Goal: Contribute content: Add original content to the website for others to see

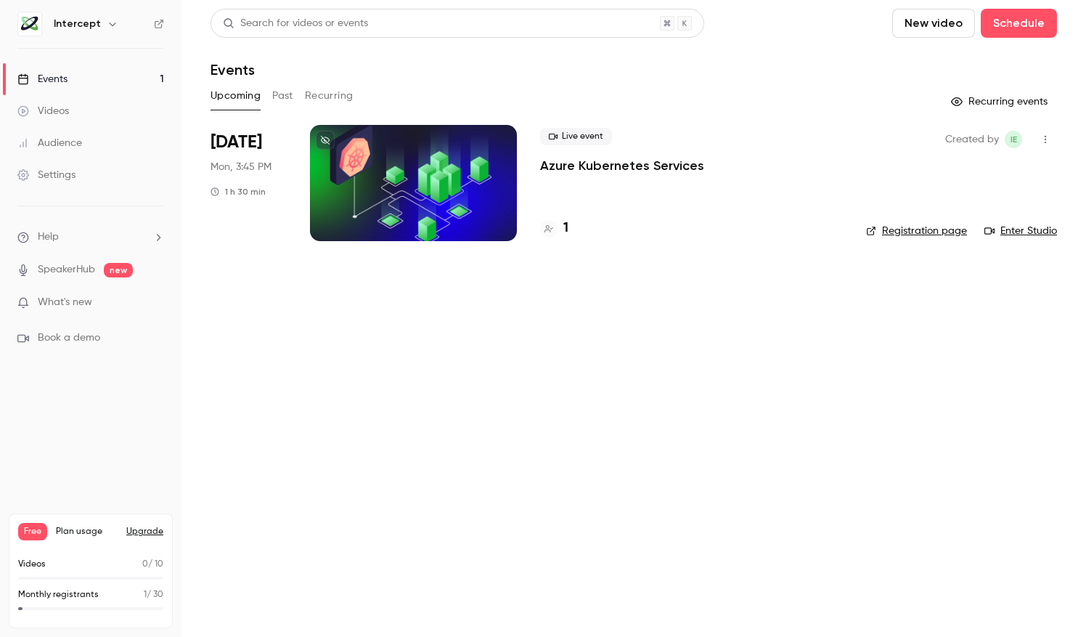
click at [984, 94] on button "Recurring events" at bounding box center [1000, 101] width 113 height 23
click at [981, 100] on button "Recurring events" at bounding box center [1000, 101] width 113 height 23
click at [89, 274] on link "SpeakerHub" at bounding box center [66, 269] width 57 height 15
click at [86, 303] on span "What's new" at bounding box center [65, 302] width 54 height 15
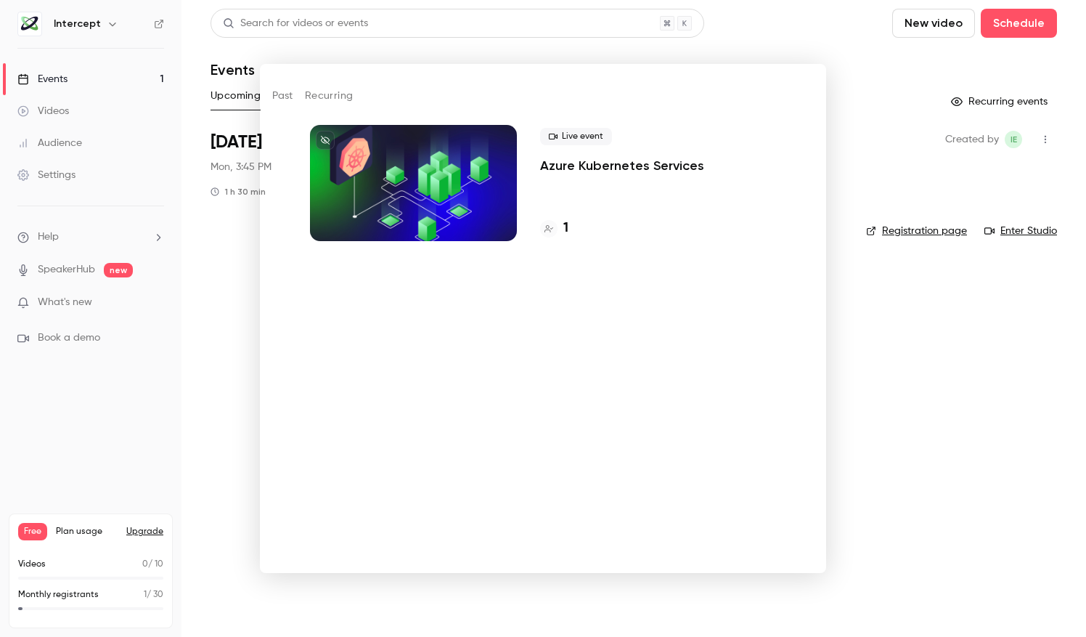
click at [705, 38] on div at bounding box center [543, 318] width 1086 height 637
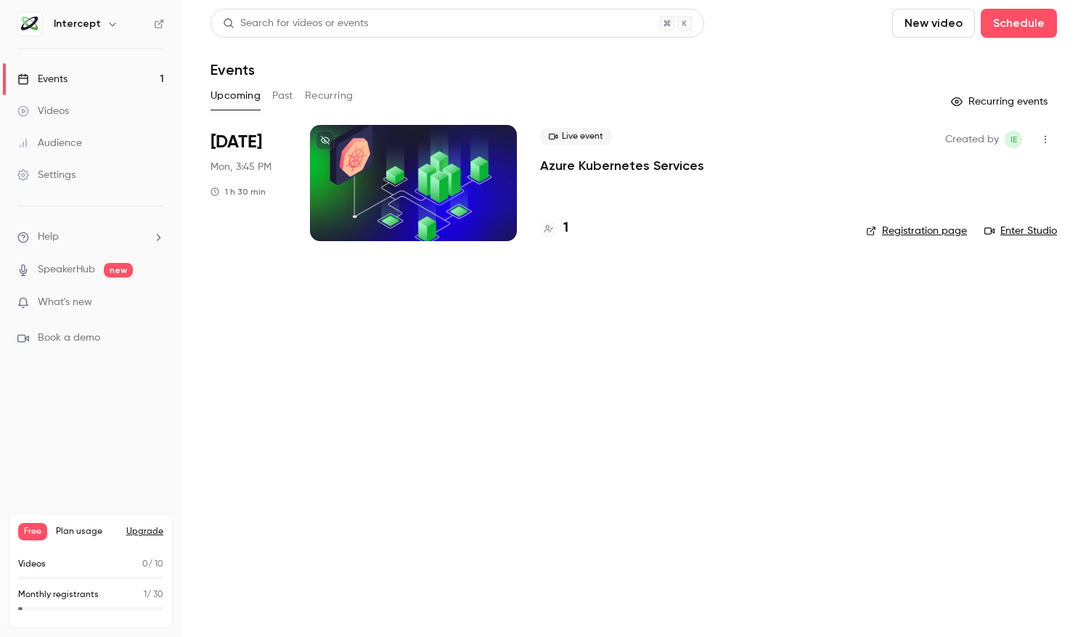
click at [938, 32] on button "New video" at bounding box center [933, 23] width 83 height 29
click at [757, 421] on div at bounding box center [543, 318] width 1086 height 637
click at [925, 28] on button "New video" at bounding box center [933, 23] width 83 height 29
click at [948, 102] on div "Upload" at bounding box center [987, 101] width 110 height 15
click at [875, 603] on icon "Uploads list" at bounding box center [878, 601] width 13 height 13
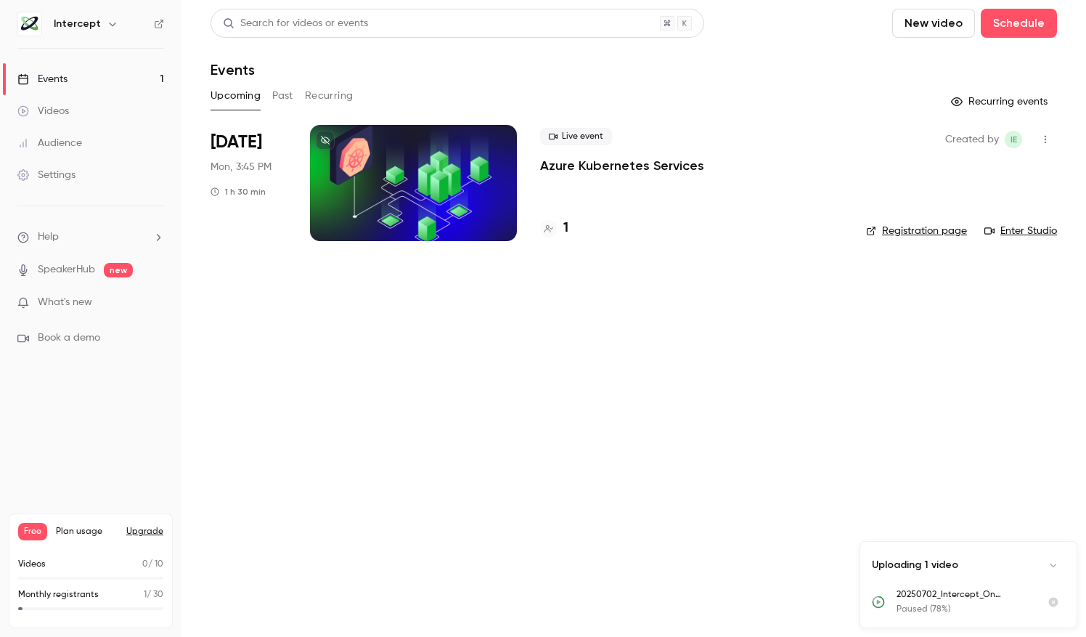
click at [878, 604] on icon "Uploads list" at bounding box center [878, 601] width 13 height 13
click at [973, 592] on p "20250702_Intercept_On Demand_Seizoen 1_DevOps" at bounding box center [963, 594] width 134 height 13
click at [822, 444] on main "Search for videos or events New video Schedule Events Upcoming Past Recurring R…" at bounding box center [633, 318] width 904 height 637
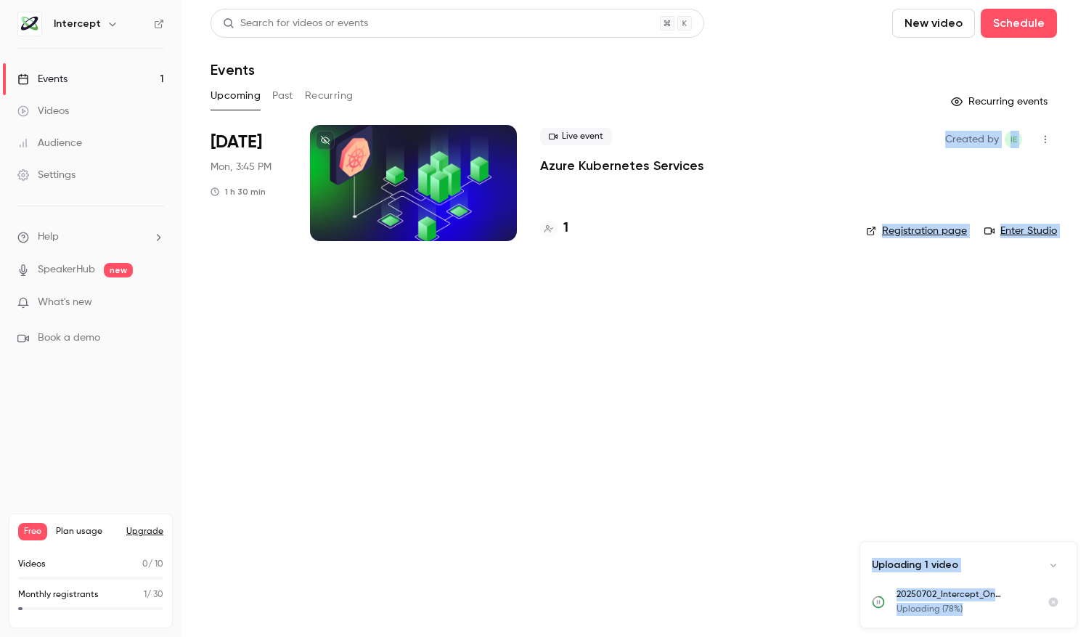
drag, startPoint x: 812, startPoint y: 604, endPoint x: 1022, endPoint y: 611, distance: 209.9
click at [1022, 611] on div "Intercept Events 1 Videos Audience Settings Help SpeakerHub new What's new Book…" at bounding box center [543, 318] width 1086 height 637
drag, startPoint x: 1022, startPoint y: 611, endPoint x: 803, endPoint y: 575, distance: 222.2
click at [803, 575] on main "Search for videos or events New video Schedule Events Upcoming Past Recurring R…" at bounding box center [633, 318] width 904 height 637
click at [915, 511] on main "Search for videos or events New video Schedule Events Upcoming Past Recurring R…" at bounding box center [633, 318] width 904 height 637
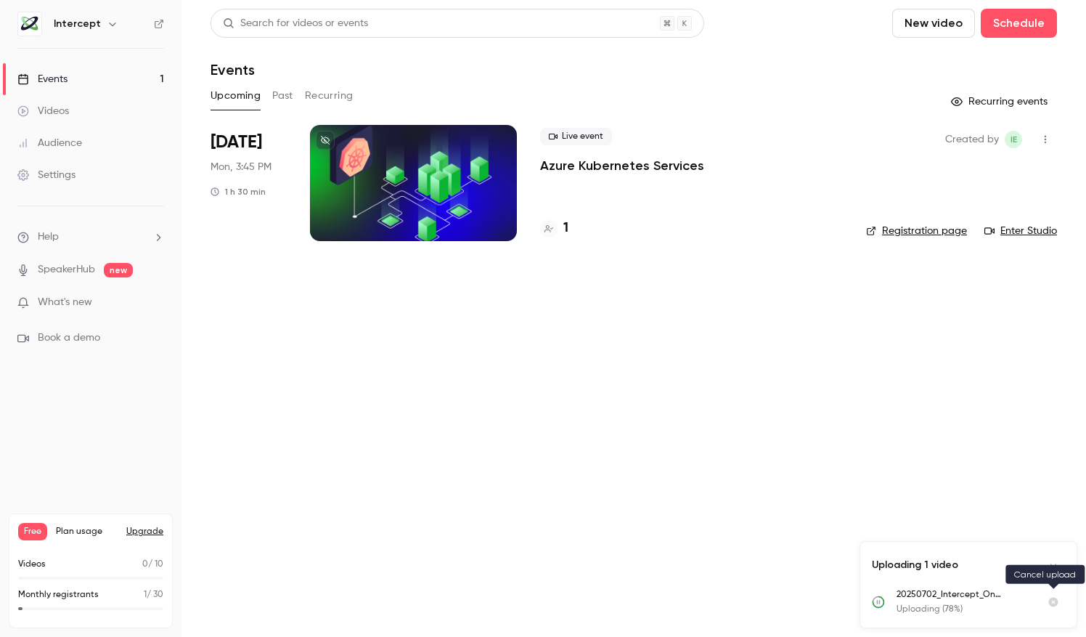
click at [1058, 608] on button "Cancel upload" at bounding box center [1053, 601] width 23 height 23
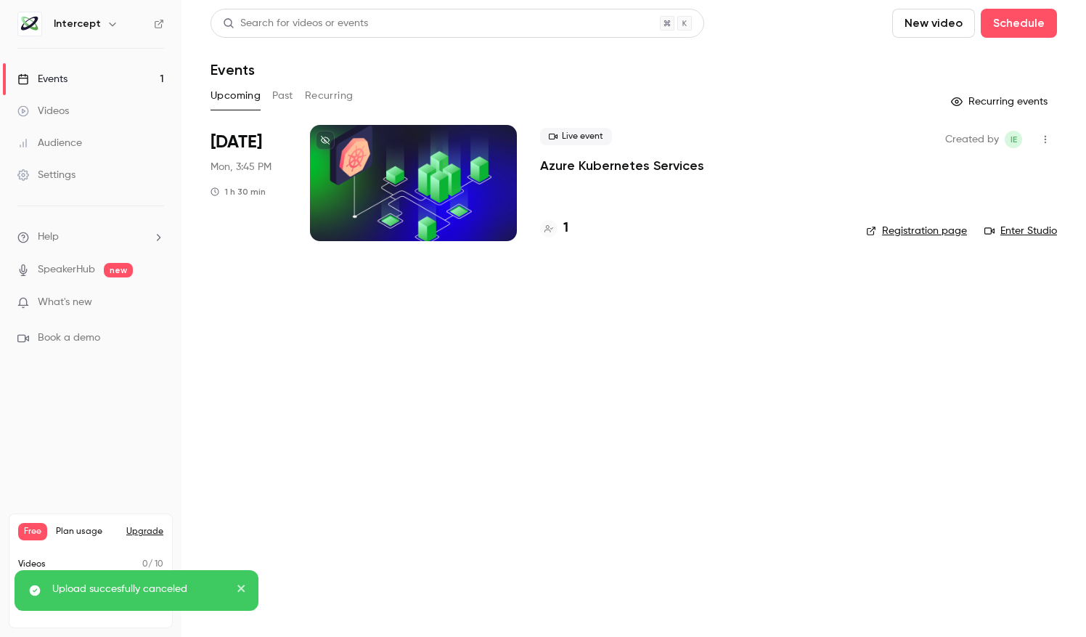
click at [250, 589] on div "Upload succesfully canceled" at bounding box center [137, 590] width 244 height 41
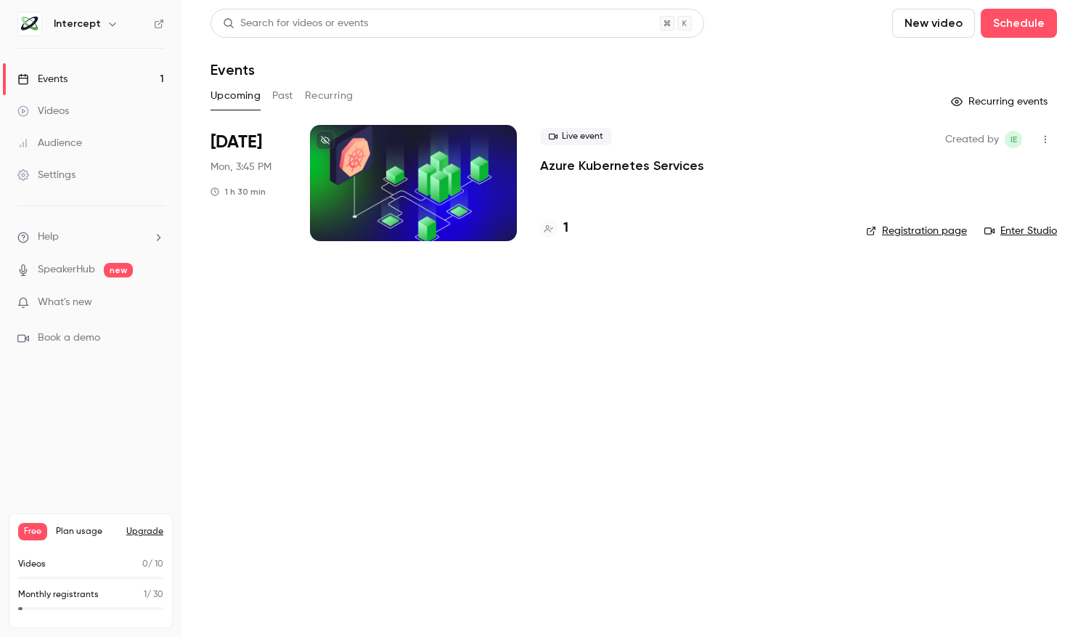
click at [930, 18] on button "New video" at bounding box center [933, 23] width 83 height 29
click at [978, 98] on div "Upload" at bounding box center [987, 101] width 110 height 15
click at [936, 607] on p "Upload completed" at bounding box center [963, 608] width 134 height 13
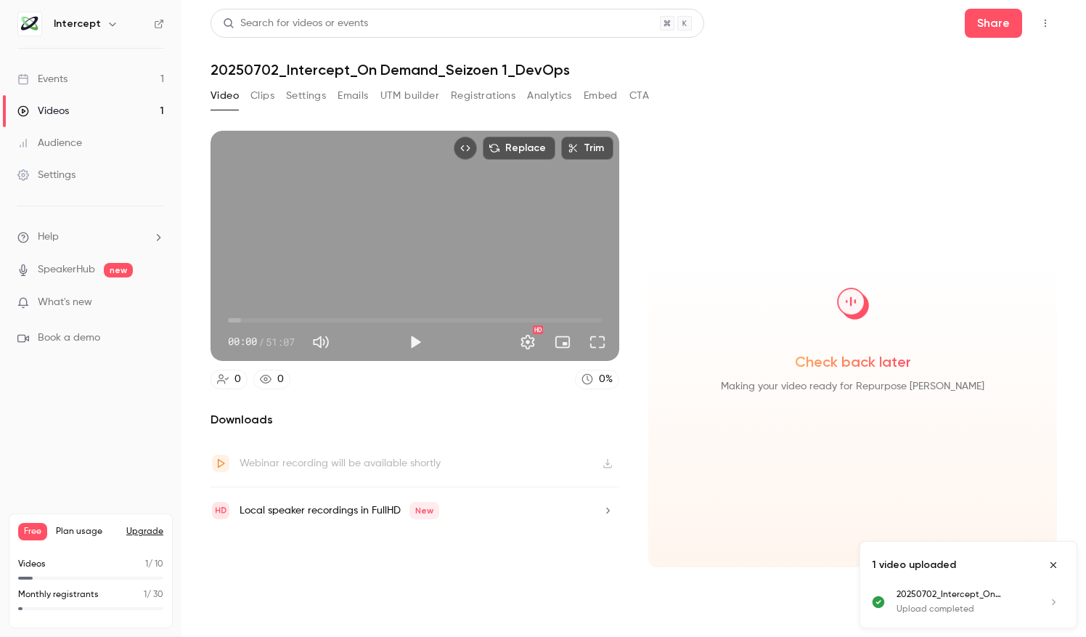
click at [564, 510] on div "Local speaker recordings in FullHD New" at bounding box center [414, 510] width 409 height 46
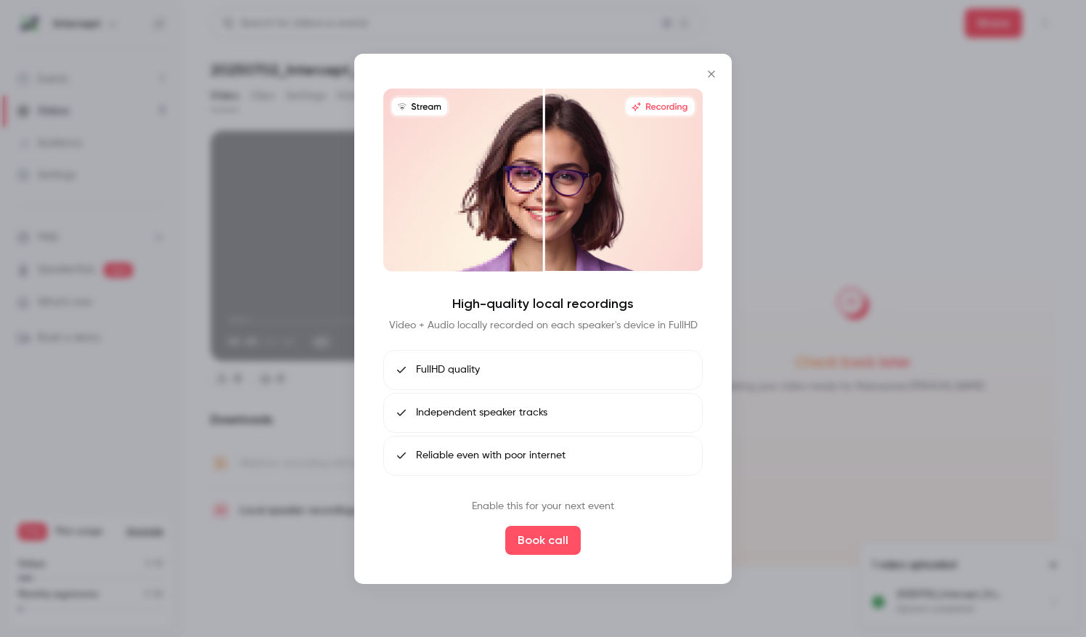
click at [713, 75] on icon "Close" at bounding box center [711, 74] width 17 height 12
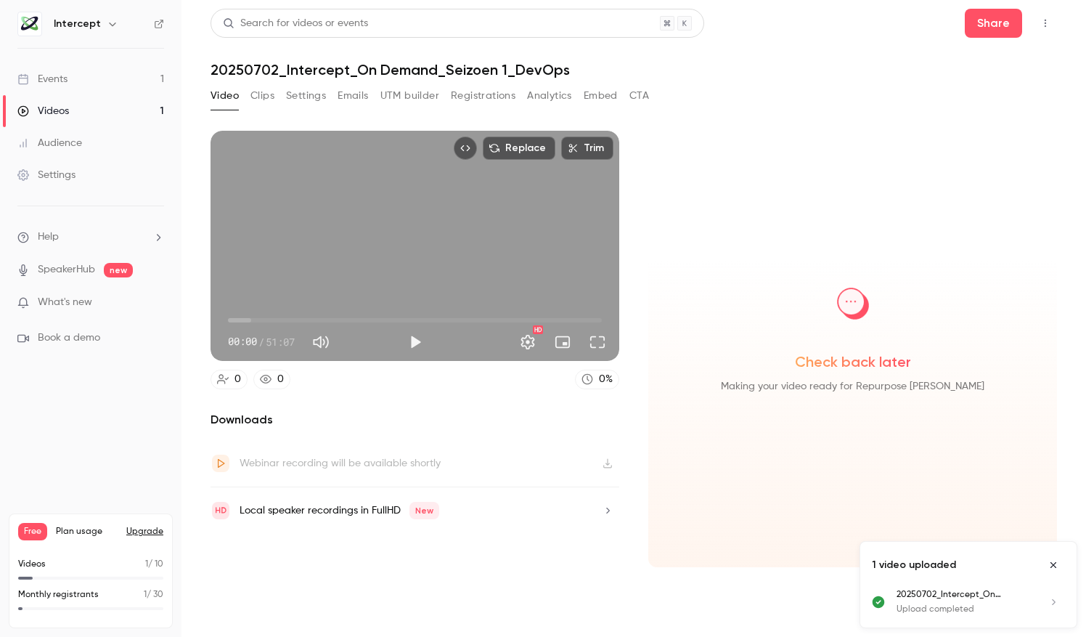
click at [267, 89] on button "Clips" at bounding box center [262, 95] width 24 height 23
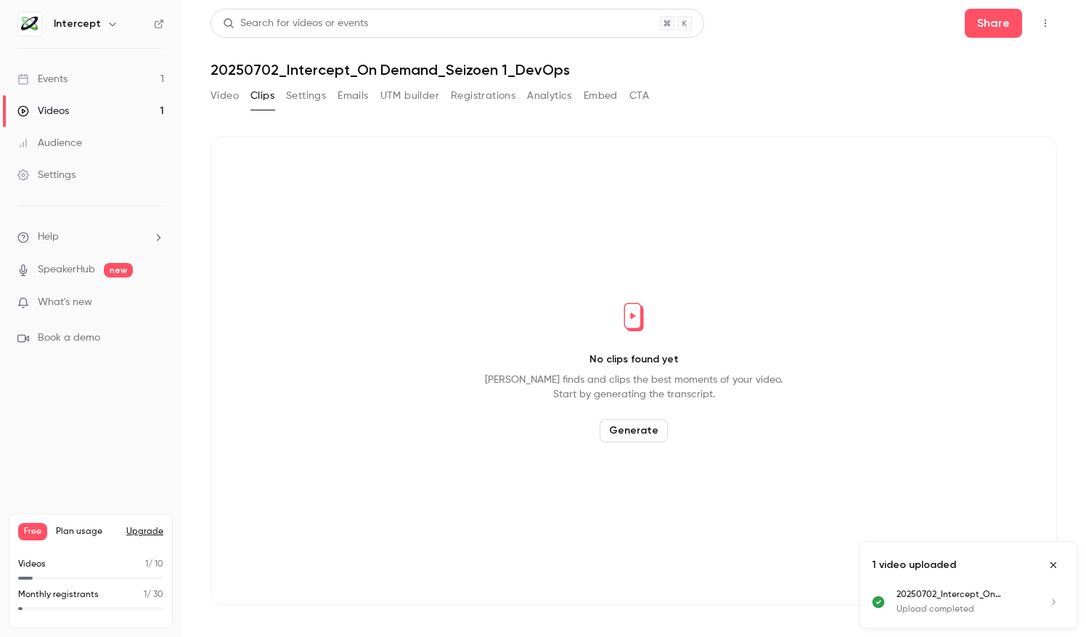
click at [224, 104] on button "Video" at bounding box center [224, 95] width 28 height 23
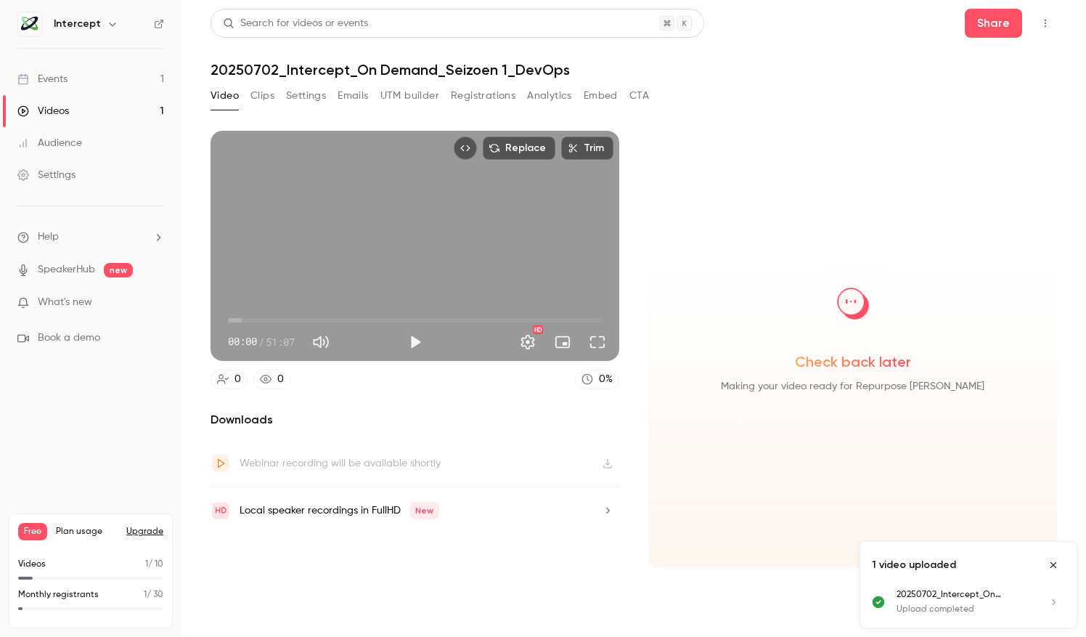
click at [420, 339] on button "Play" at bounding box center [415, 341] width 29 height 29
type input "*"
click at [420, 339] on button "Pause" at bounding box center [415, 341] width 29 height 29
type input "***"
click at [315, 65] on h1 "20250702_Intercept_On Demand_Seizoen 1_DevOps" at bounding box center [633, 69] width 846 height 17
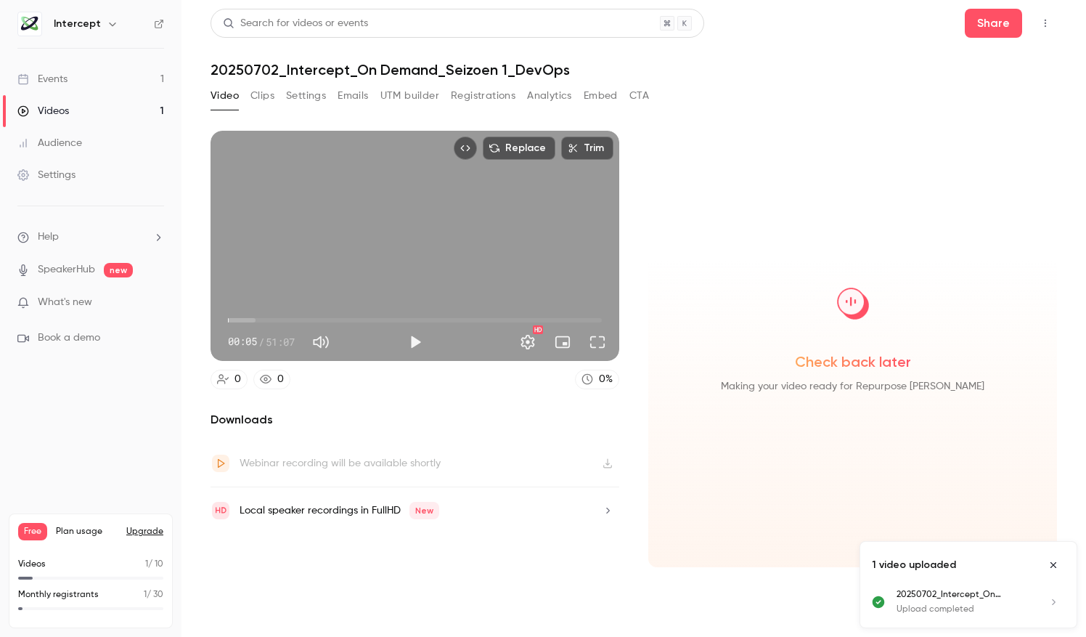
click at [428, 73] on h1 "20250702_Intercept_On Demand_Seizoen 1_DevOps" at bounding box center [633, 69] width 846 height 17
click at [1060, 568] on button "Close uploads list" at bounding box center [1053, 564] width 23 height 23
click at [293, 97] on button "Settings" at bounding box center [306, 95] width 40 height 23
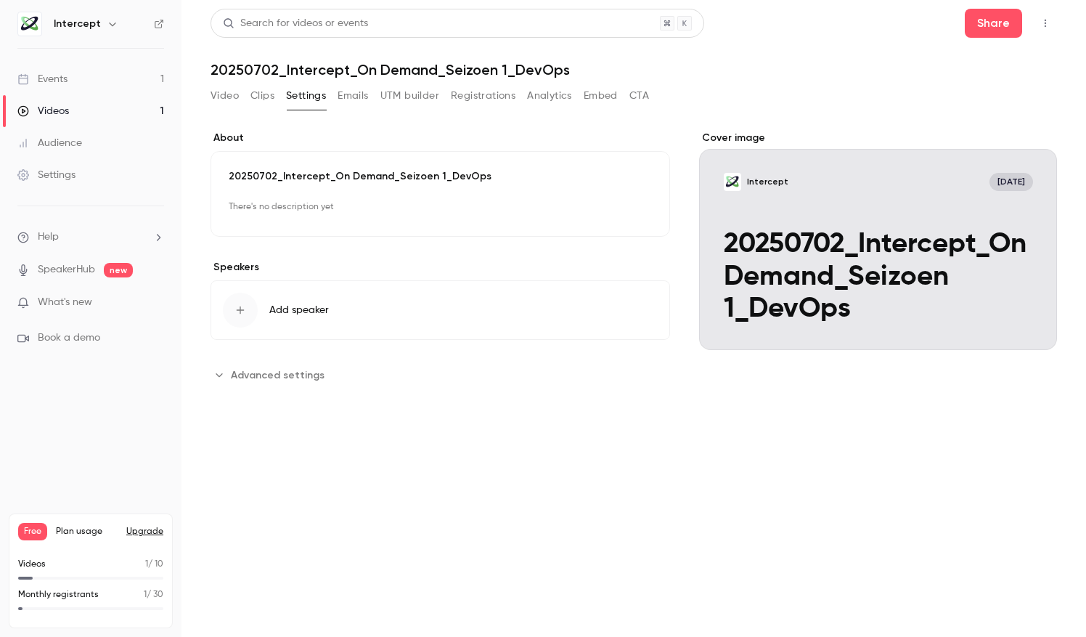
click at [338, 173] on p "20250702_Intercept_On Demand_Seizoen 1_DevOps" at bounding box center [440, 176] width 423 height 15
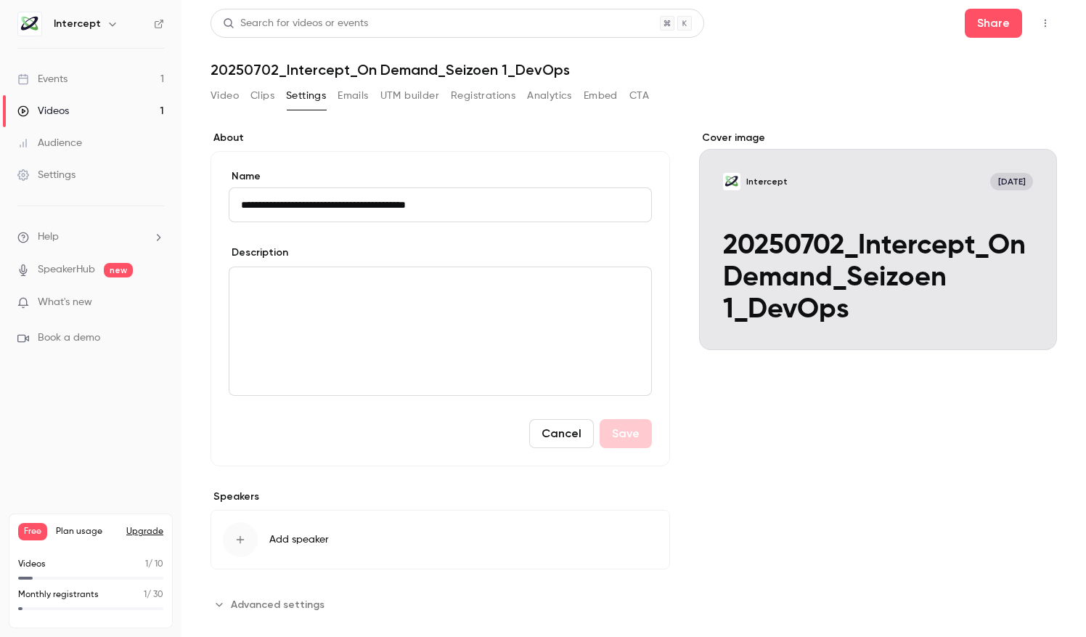
click at [433, 198] on input "**********" at bounding box center [440, 204] width 423 height 35
type input "**********"
click at [631, 426] on button "Save" at bounding box center [626, 433] width 52 height 29
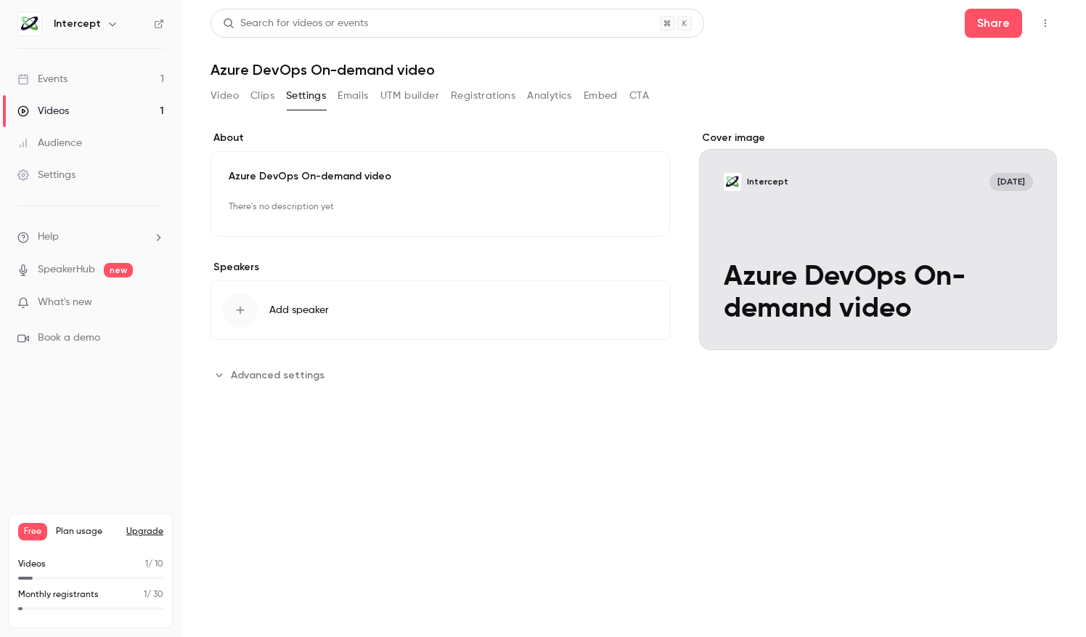
click at [343, 95] on button "Emails" at bounding box center [353, 95] width 30 height 23
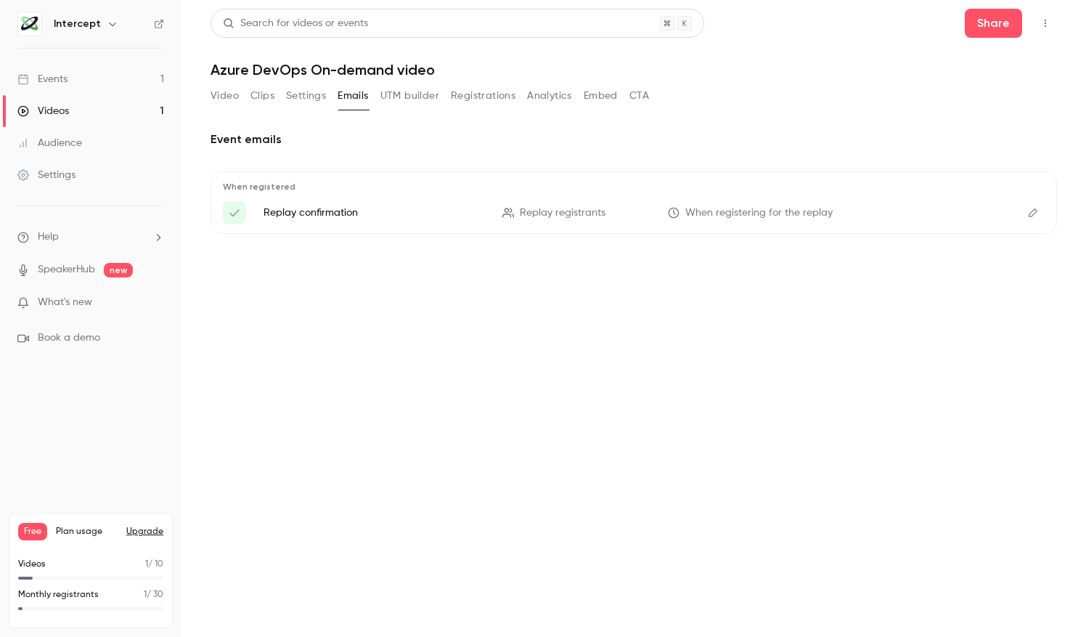
click at [1029, 212] on icon "Edit" at bounding box center [1033, 213] width 12 height 10
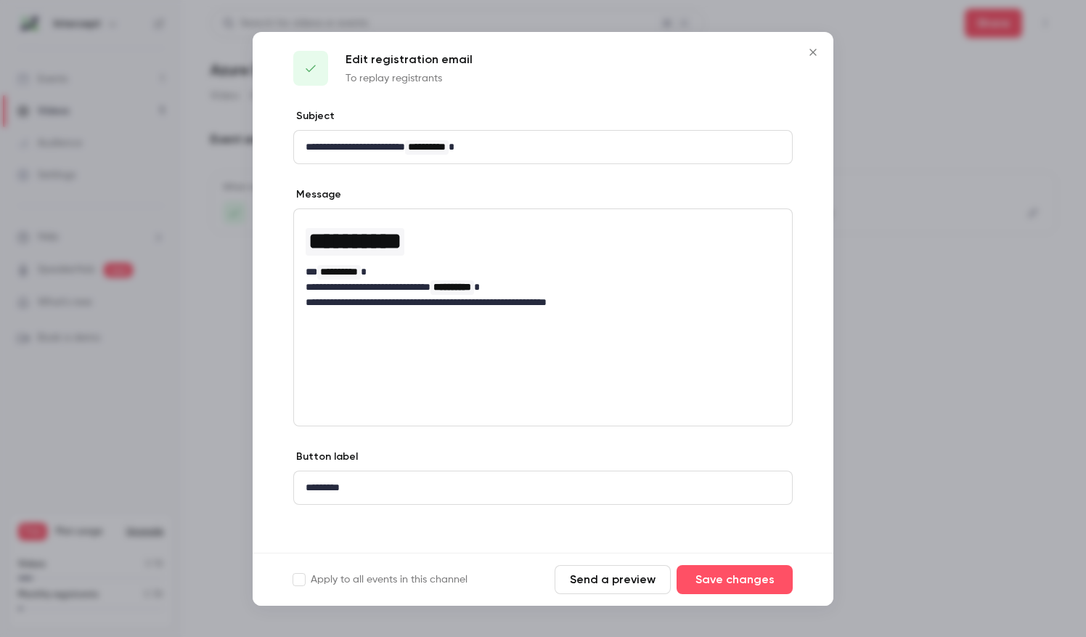
scroll to position [13, 0]
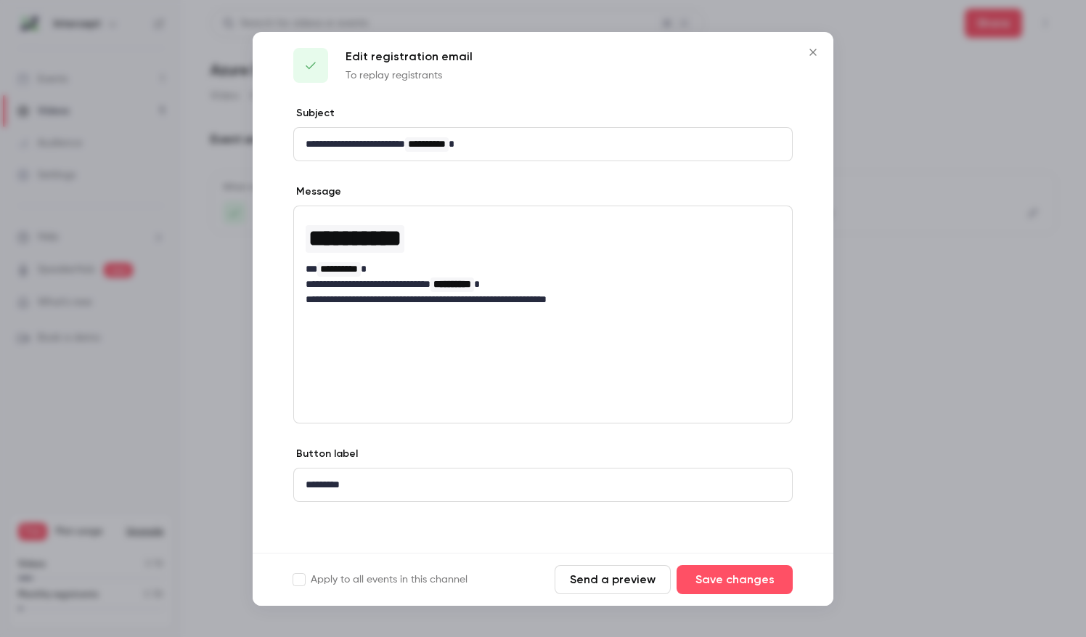
click at [817, 54] on icon "Close" at bounding box center [812, 52] width 17 height 12
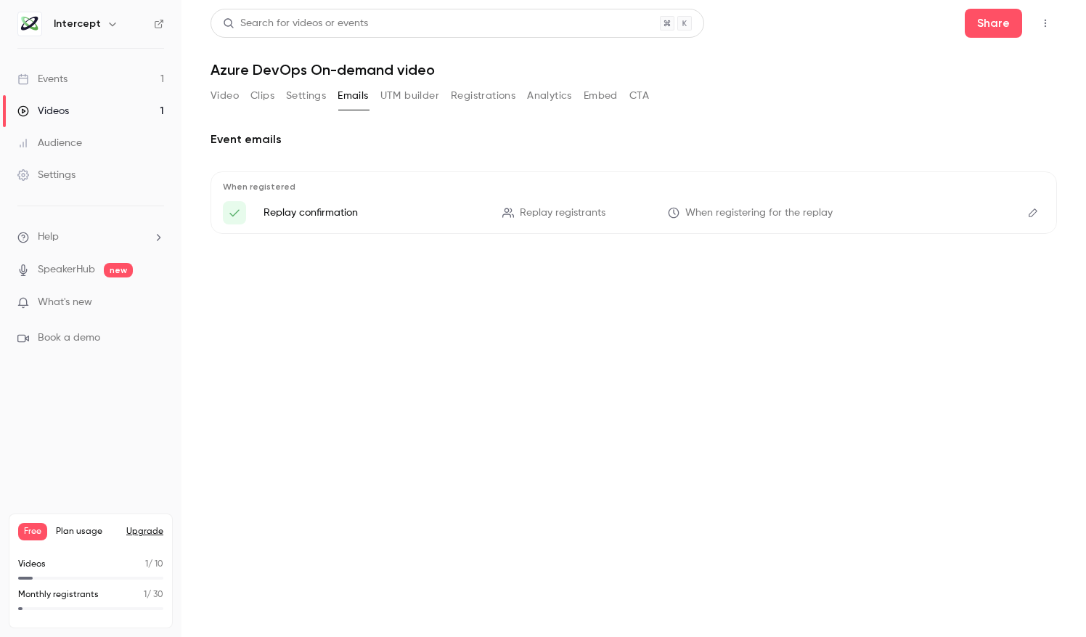
click at [428, 97] on button "UTM builder" at bounding box center [409, 95] width 59 height 23
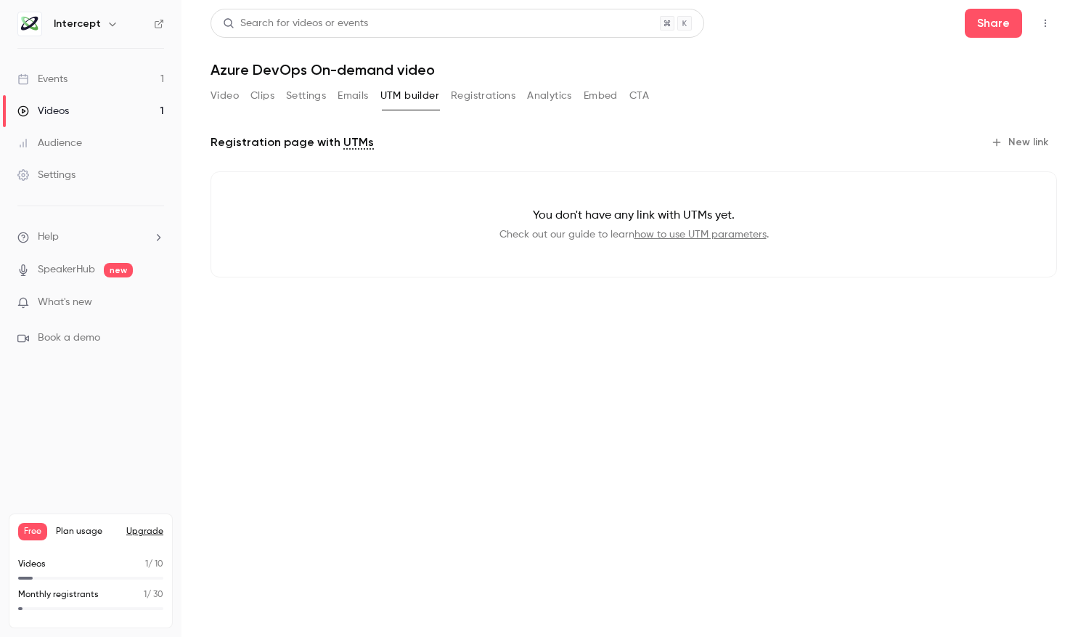
click at [492, 100] on button "Registrations" at bounding box center [483, 95] width 65 height 23
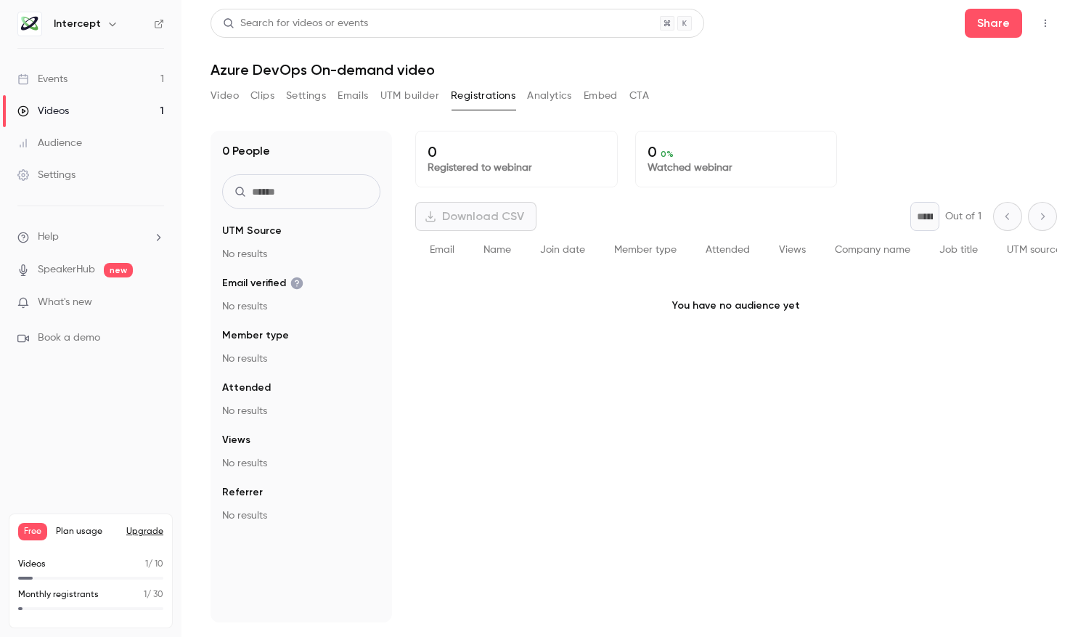
click at [567, 104] on button "Analytics" at bounding box center [549, 95] width 45 height 23
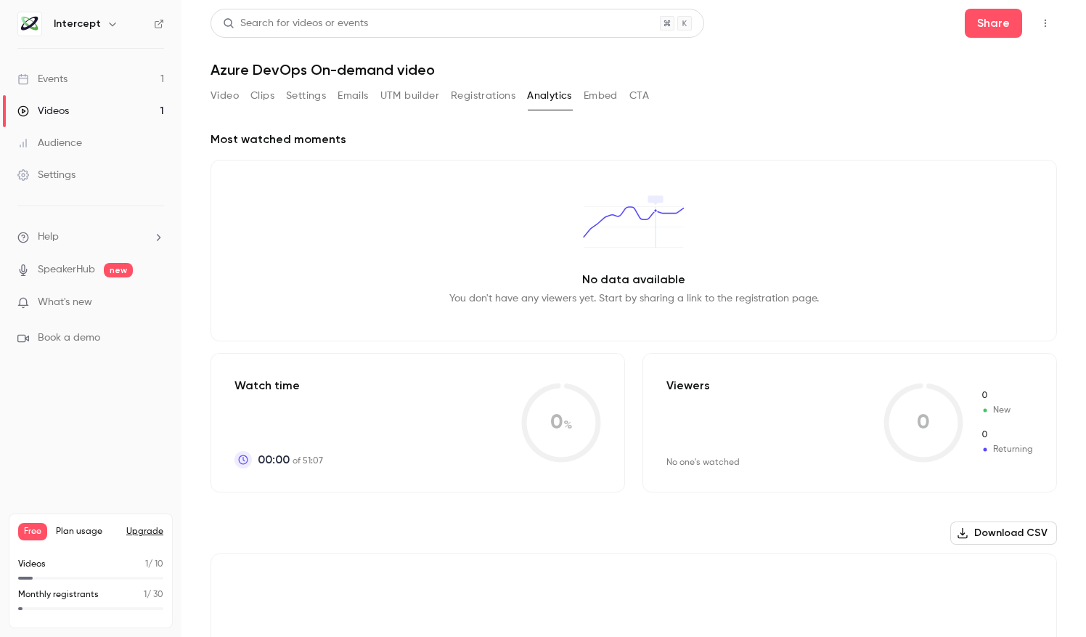
click at [591, 102] on button "Embed" at bounding box center [601, 95] width 34 height 23
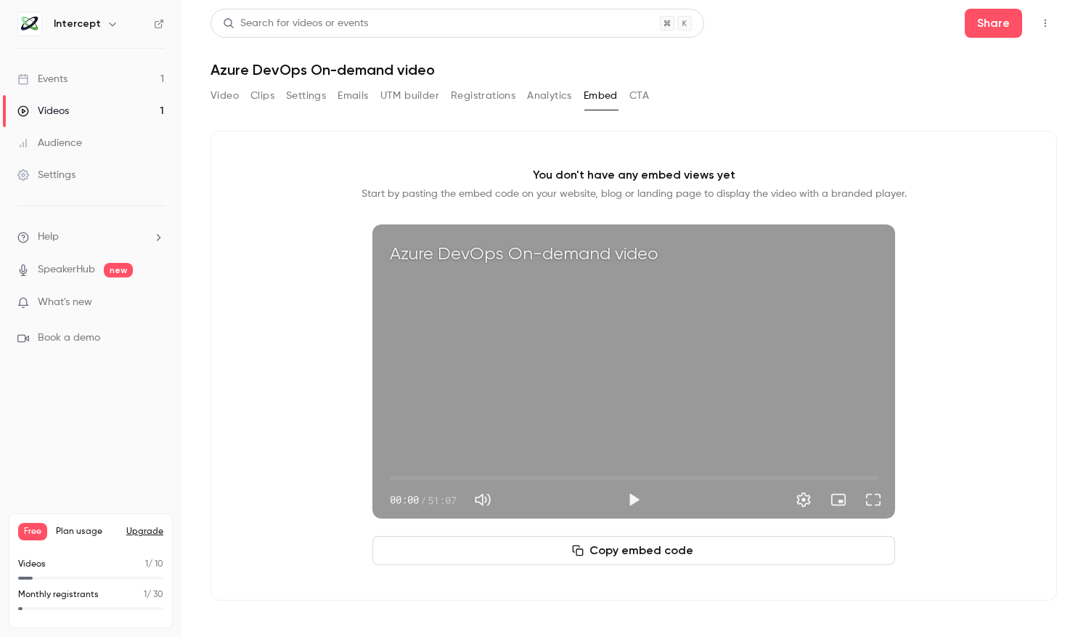
click at [651, 100] on div "Video Clips Settings Emails UTM builder Registrations Analytics Embed CTA" at bounding box center [633, 98] width 846 height 29
click at [621, 549] on button "Copy embed code" at bounding box center [633, 550] width 523 height 29
click at [652, 95] on div "Video Clips Settings Emails UTM builder Registrations Analytics Embed CTA" at bounding box center [633, 98] width 846 height 29
click at [642, 99] on button "CTA" at bounding box center [639, 95] width 20 height 23
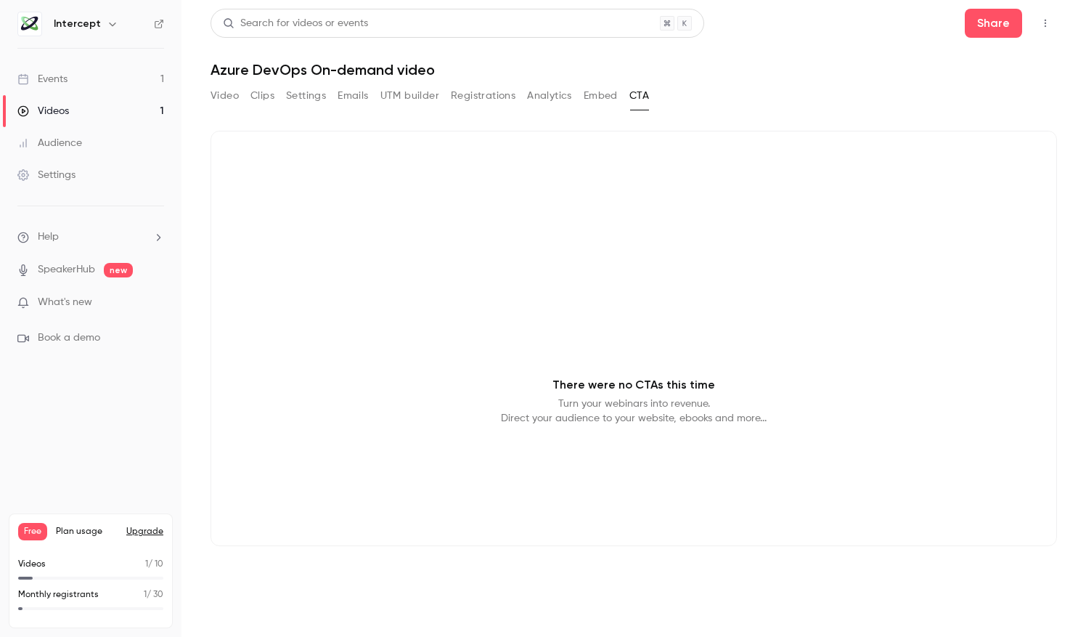
click at [243, 100] on div "Video Clips Settings Emails UTM builder Registrations Analytics Embed CTA" at bounding box center [429, 95] width 438 height 23
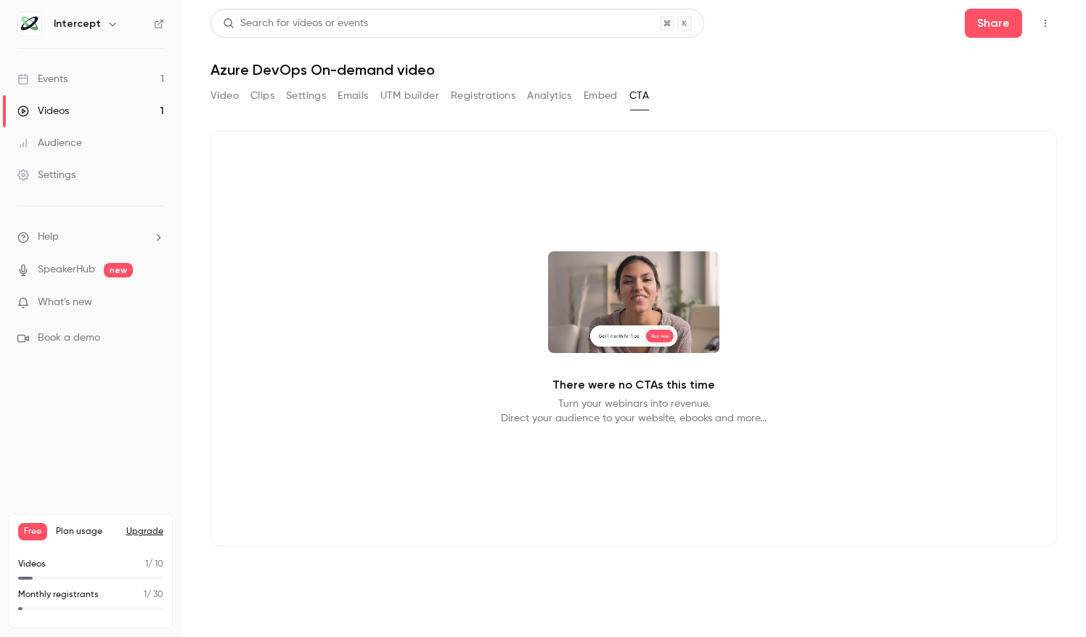
click at [226, 99] on button "Video" at bounding box center [224, 95] width 28 height 23
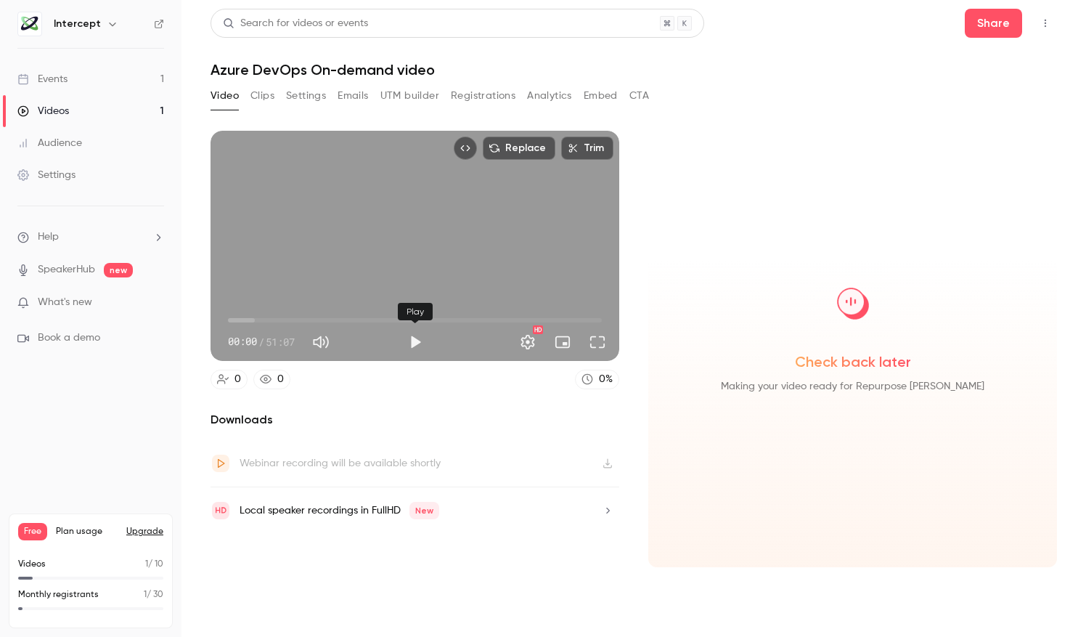
click at [412, 341] on button "Play" at bounding box center [415, 341] width 29 height 29
click at [412, 341] on button "Pause" at bounding box center [415, 341] width 29 height 29
click at [1006, 29] on button "Share" at bounding box center [993, 23] width 57 height 29
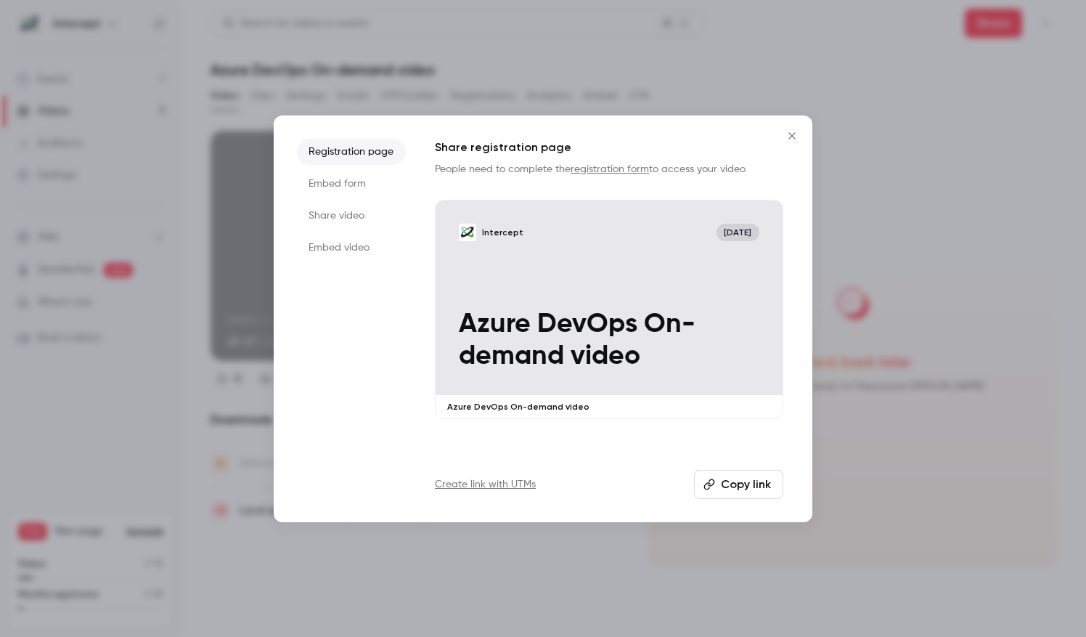
click at [731, 497] on button "Copy link" at bounding box center [738, 484] width 89 height 29
click at [341, 200] on ul "Registration page Embed form Share video Embed video" at bounding box center [351, 319] width 109 height 360
click at [348, 187] on li "Embed form" at bounding box center [351, 184] width 109 height 26
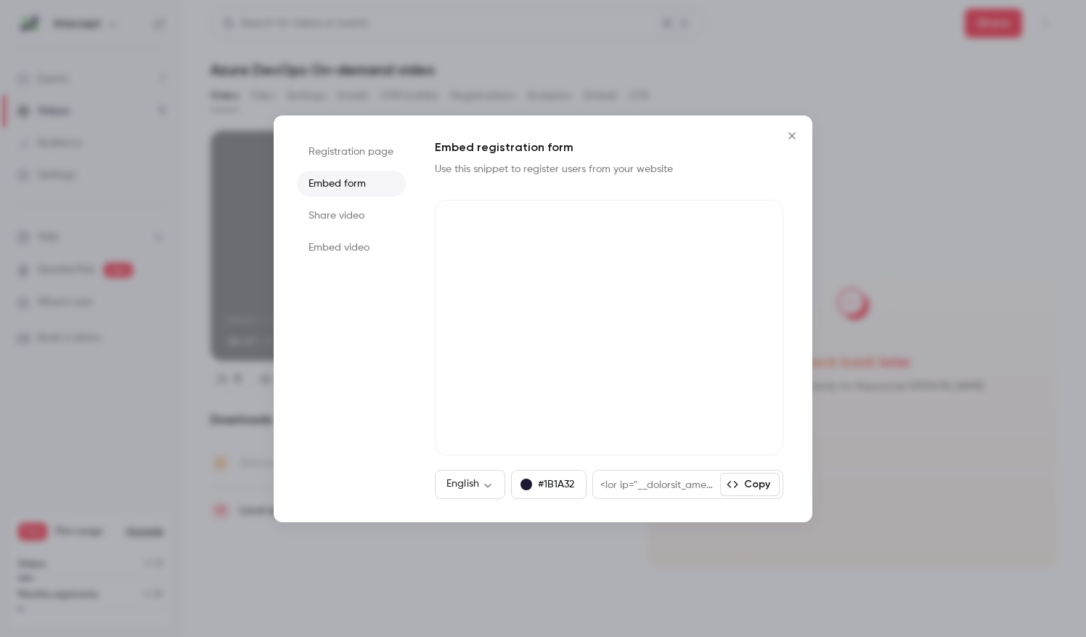
click at [340, 210] on li "Share video" at bounding box center [351, 216] width 109 height 26
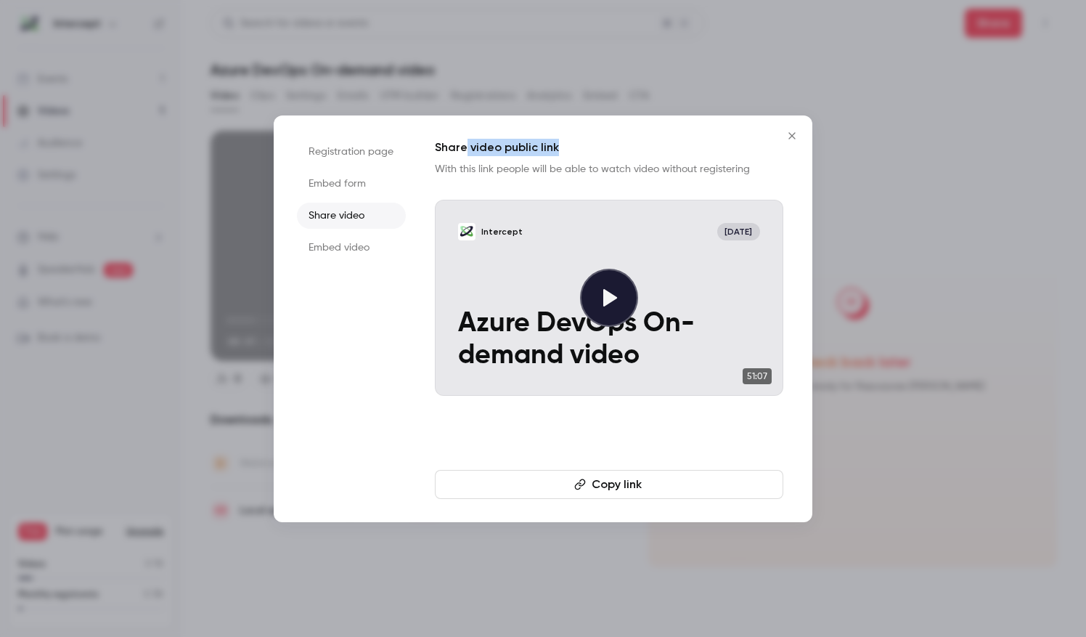
drag, startPoint x: 467, startPoint y: 147, endPoint x: 621, endPoint y: 143, distance: 153.9
click at [621, 143] on h1 "Share video public link" at bounding box center [609, 147] width 348 height 17
drag, startPoint x: 621, startPoint y: 143, endPoint x: 556, endPoint y: 159, distance: 66.5
click at [556, 159] on div "Share video public link With this link people will be able to watch video witho…" at bounding box center [609, 267] width 348 height 257
click at [327, 245] on li "Embed video" at bounding box center [351, 247] width 109 height 26
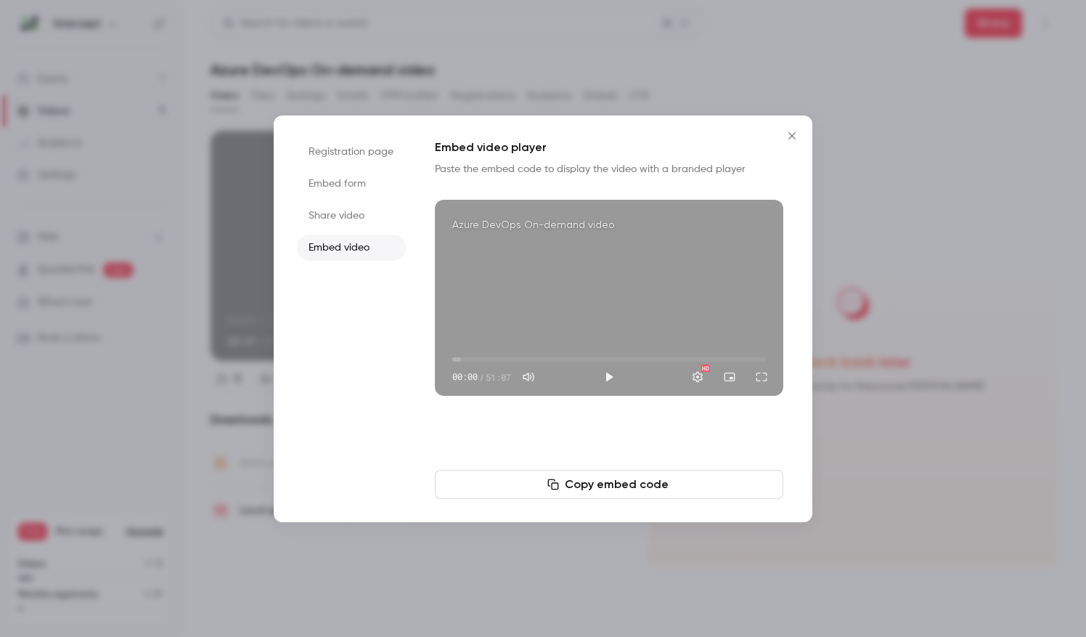
click at [803, 139] on button "Close" at bounding box center [791, 135] width 29 height 29
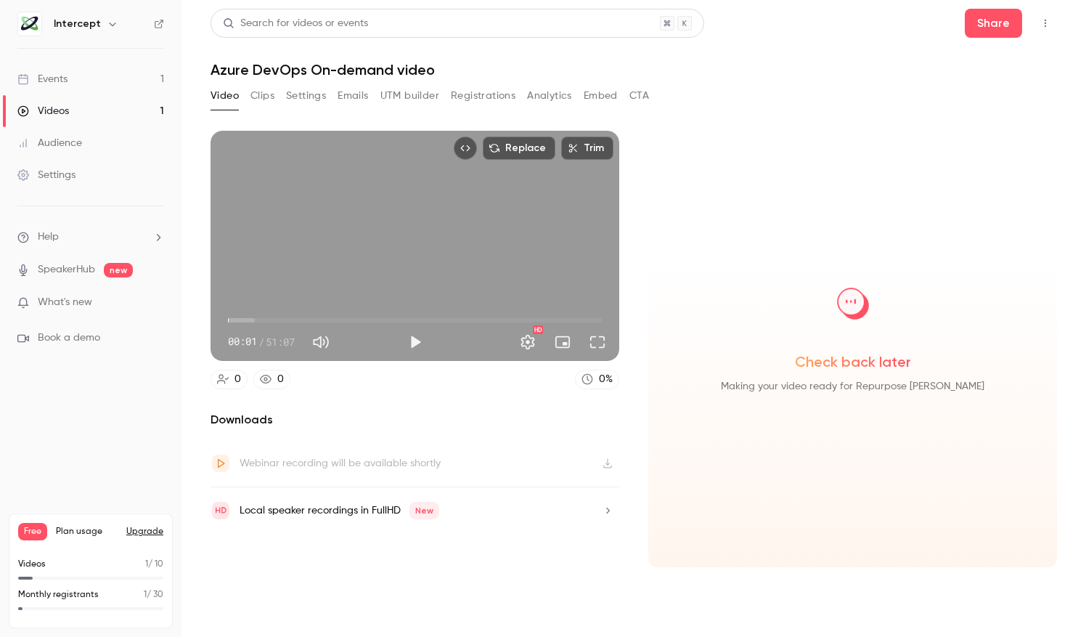
type input "***"
click at [81, 88] on link "Events 1" at bounding box center [90, 79] width 181 height 32
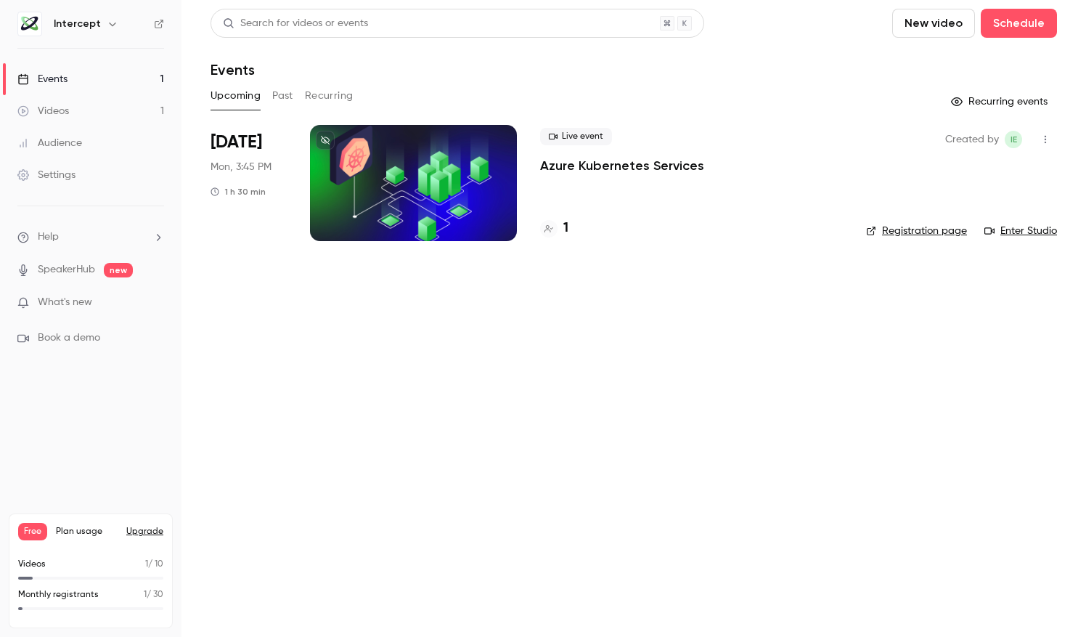
click at [713, 353] on main "Search for videos or events New video Schedule Events Upcoming Past Recurring R…" at bounding box center [633, 318] width 904 height 637
click at [107, 25] on icon "button" at bounding box center [113, 24] width 12 height 12
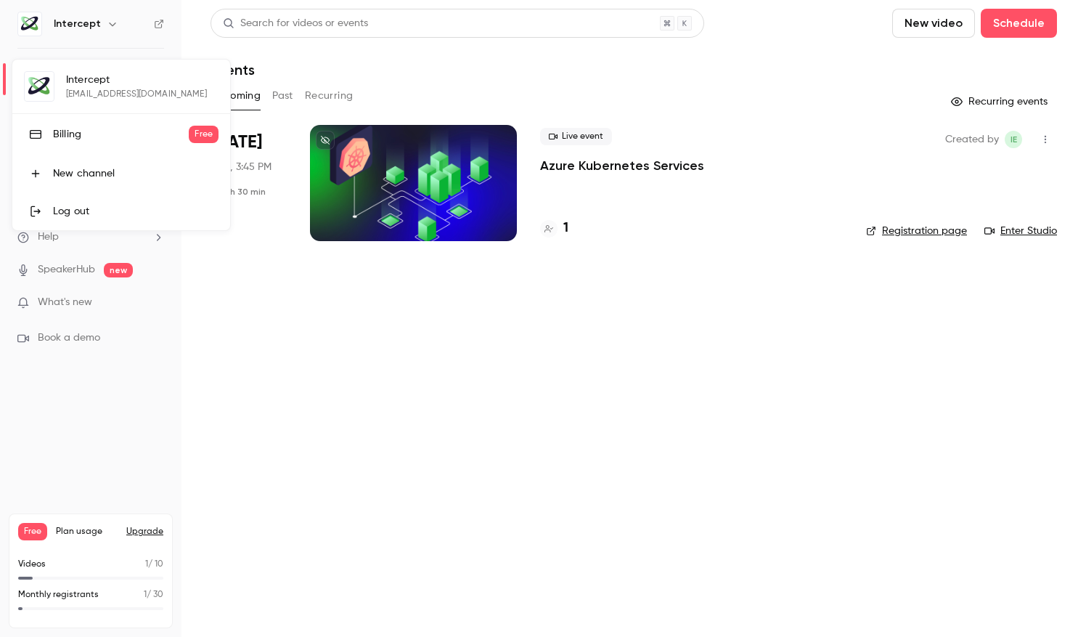
click at [99, 215] on div "Log out" at bounding box center [135, 211] width 165 height 15
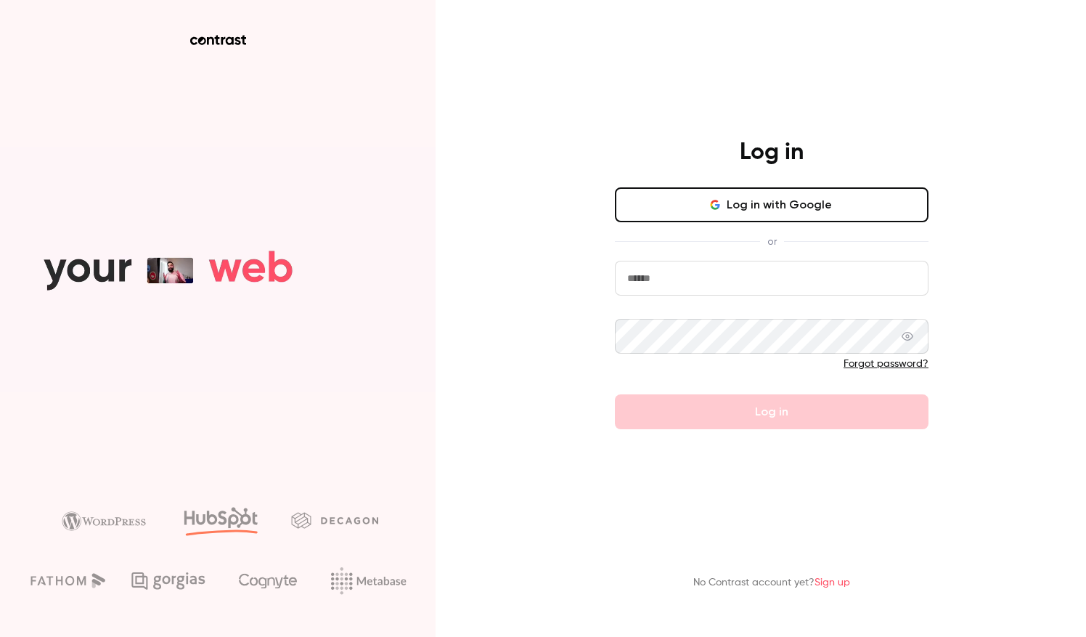
type input "**********"
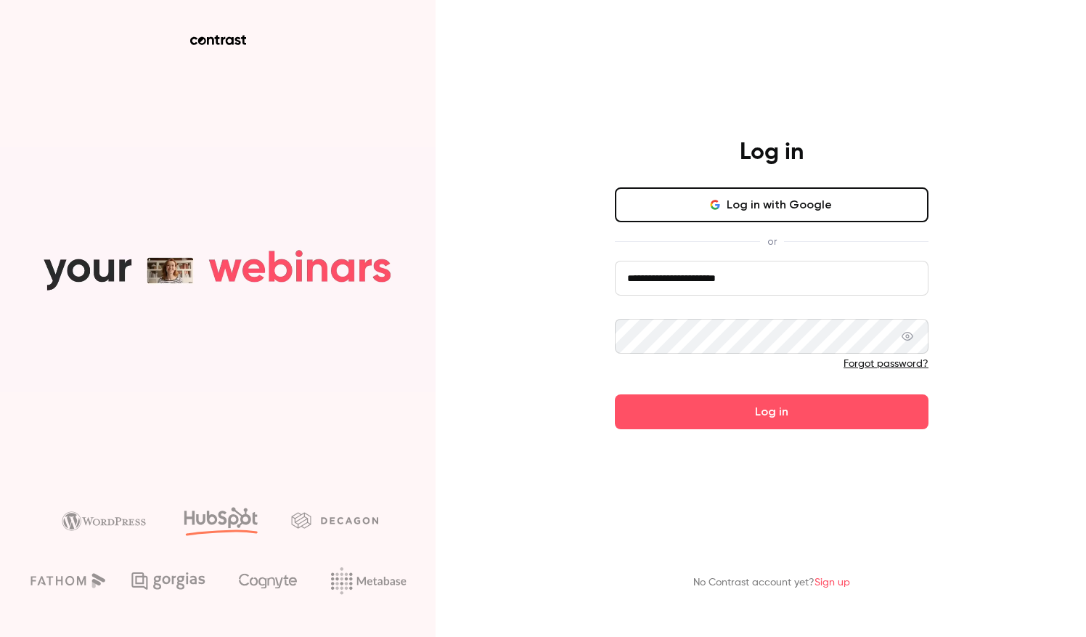
click at [489, 364] on div "**********" at bounding box center [543, 318] width 1086 height 637
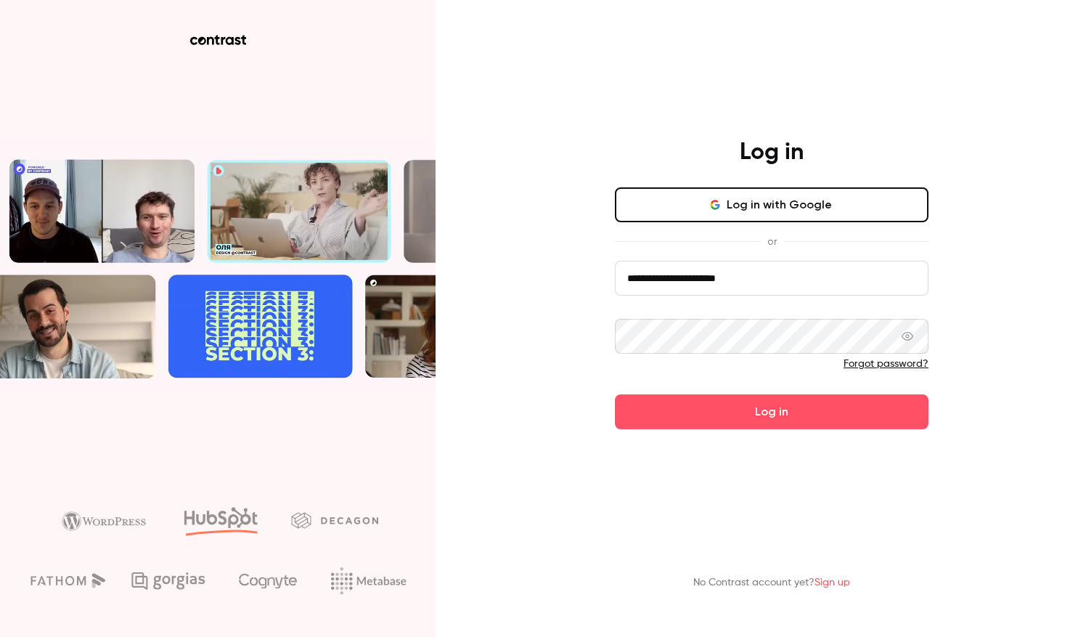
click at [427, 196] on video at bounding box center [217, 269] width 435 height 245
